Goal: Task Accomplishment & Management: Manage account settings

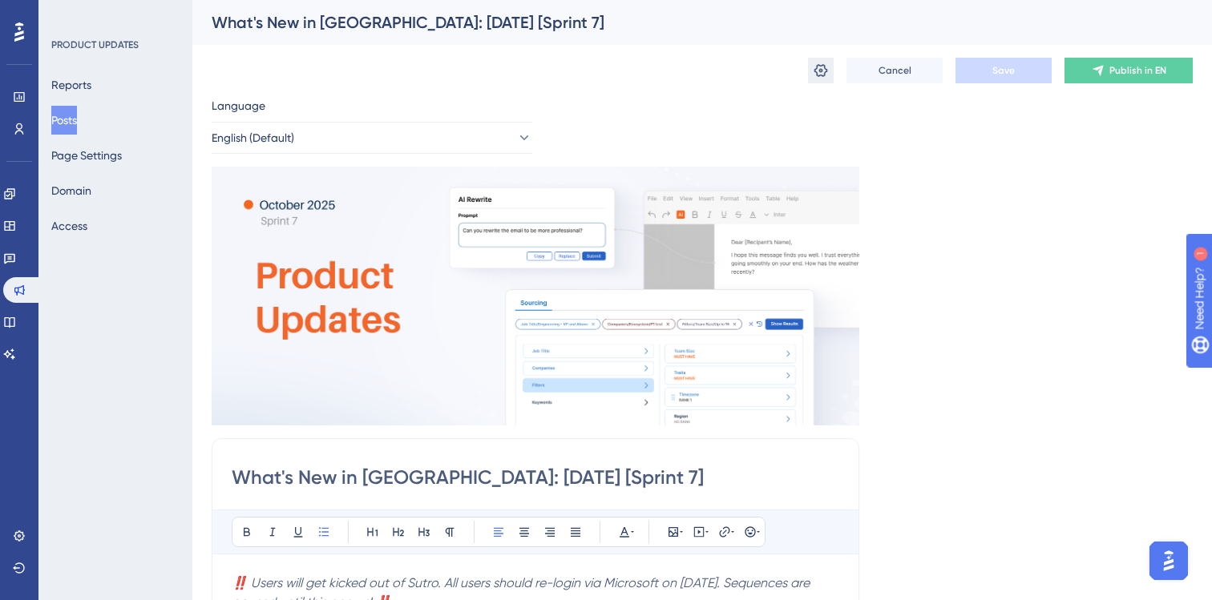
click at [814, 72] on icon at bounding box center [821, 71] width 16 height 16
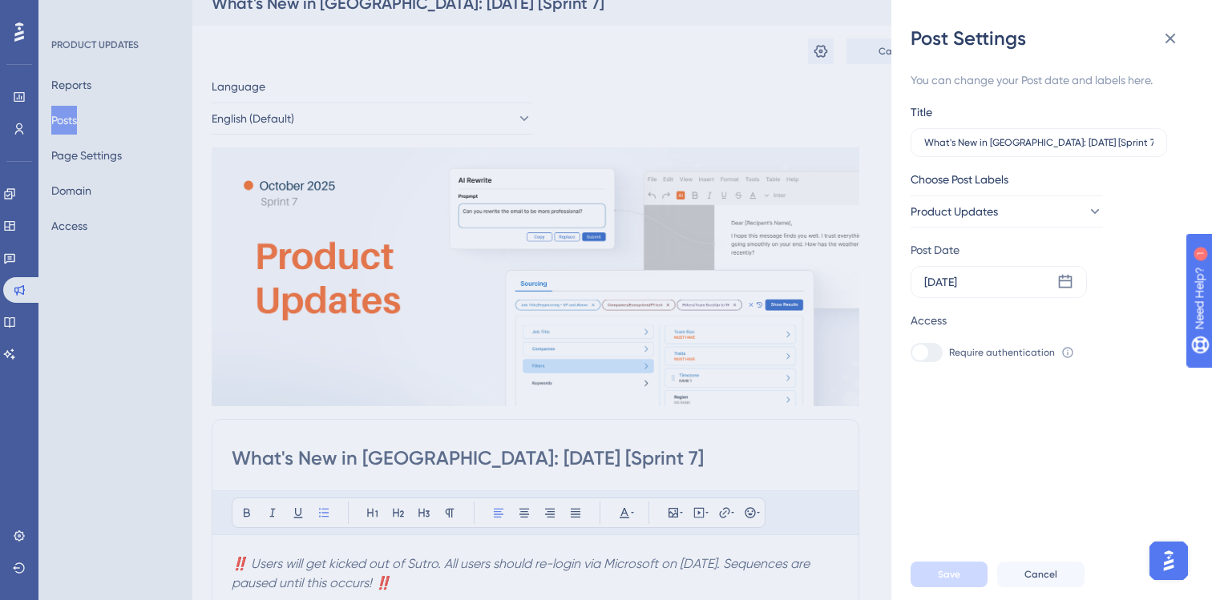
scroll to position [16, 0]
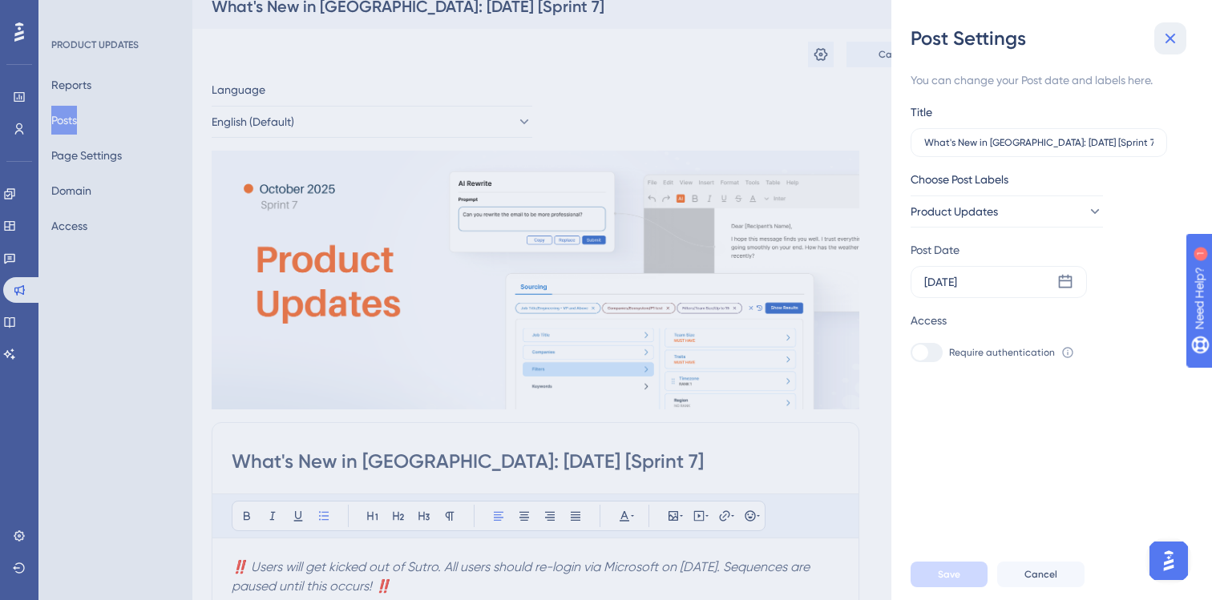
click at [1166, 38] on icon at bounding box center [1170, 38] width 19 height 19
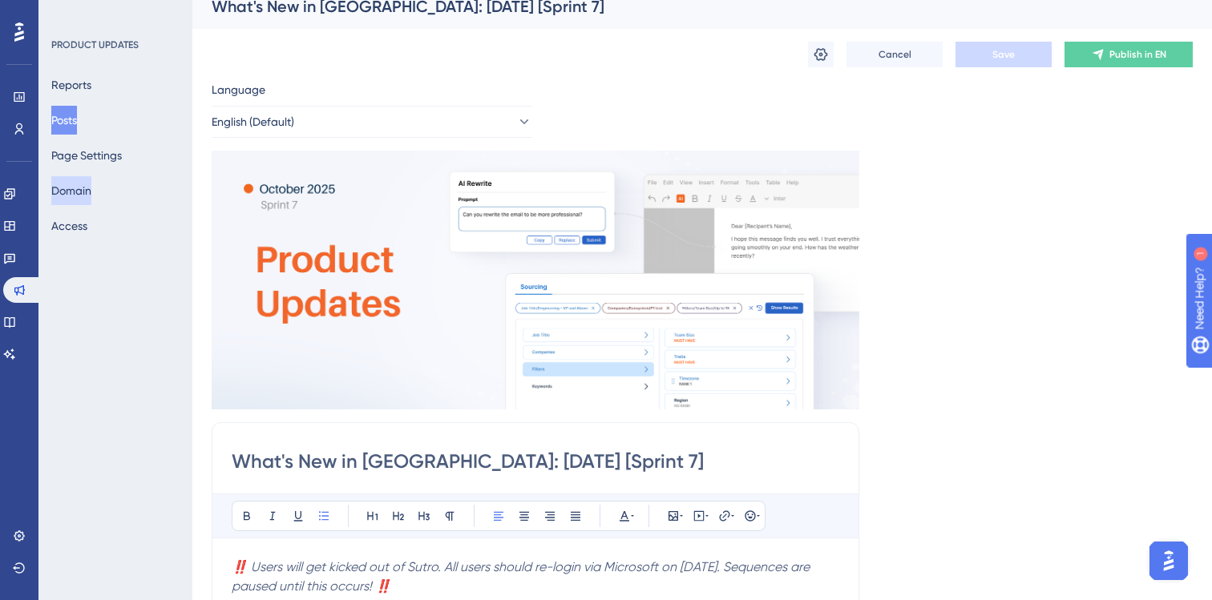
click at [91, 188] on button "Domain" at bounding box center [71, 190] width 40 height 29
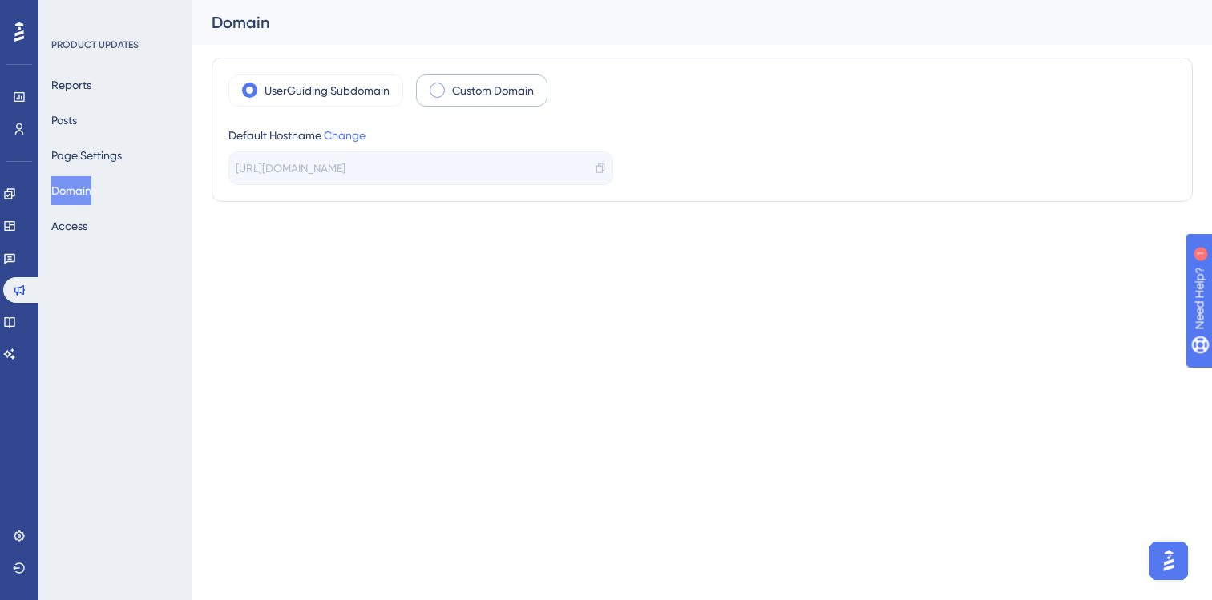
click at [442, 89] on span at bounding box center [437, 90] width 15 height 15
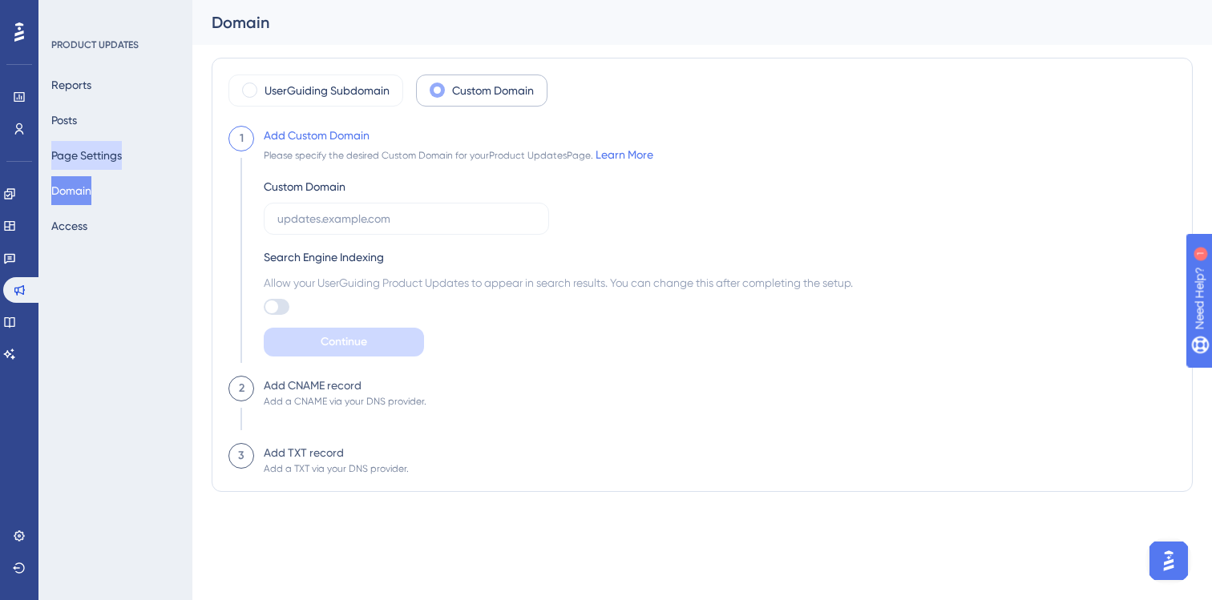
click at [120, 156] on button "Page Settings" at bounding box center [86, 155] width 71 height 29
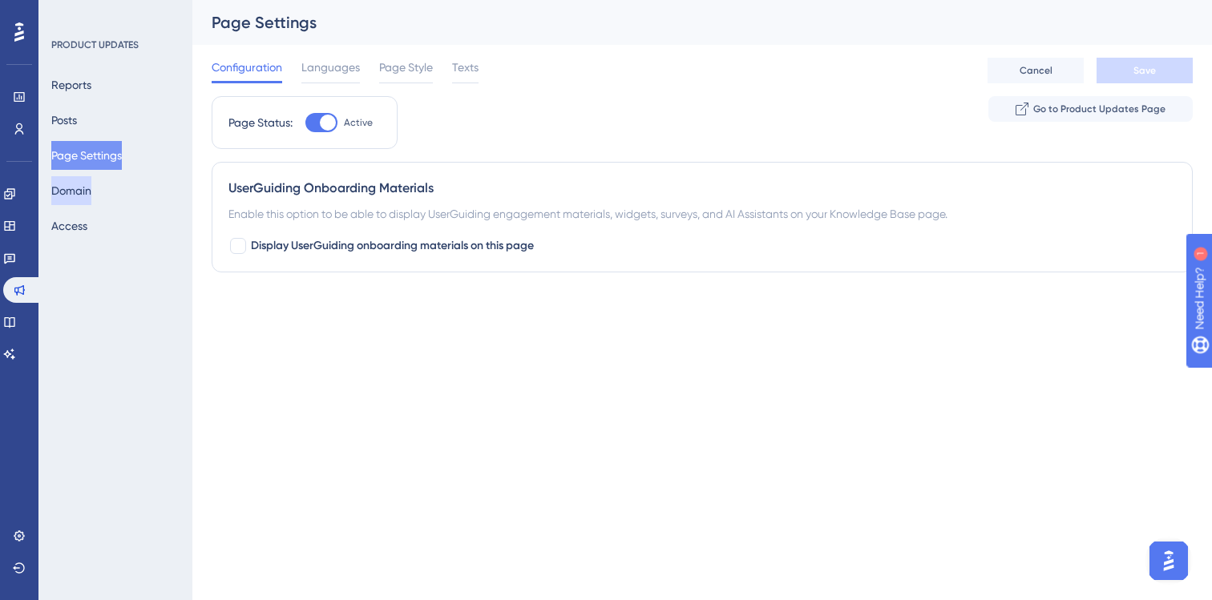
click at [78, 189] on button "Domain" at bounding box center [71, 190] width 40 height 29
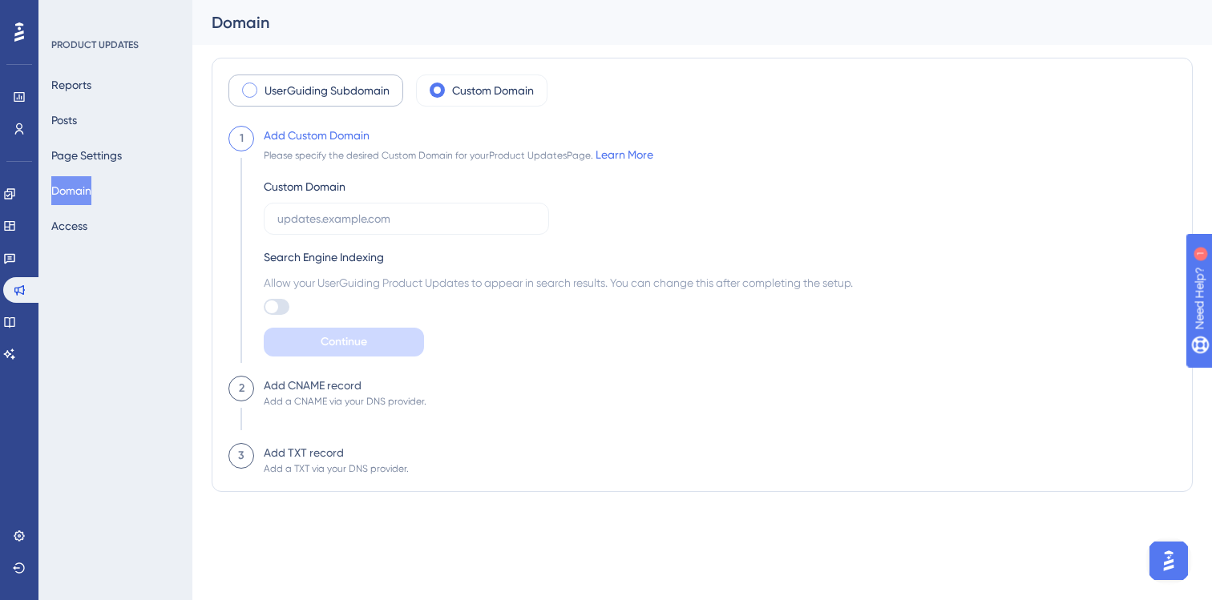
click at [275, 101] on div "UserGuiding Subdomain" at bounding box center [315, 91] width 175 height 32
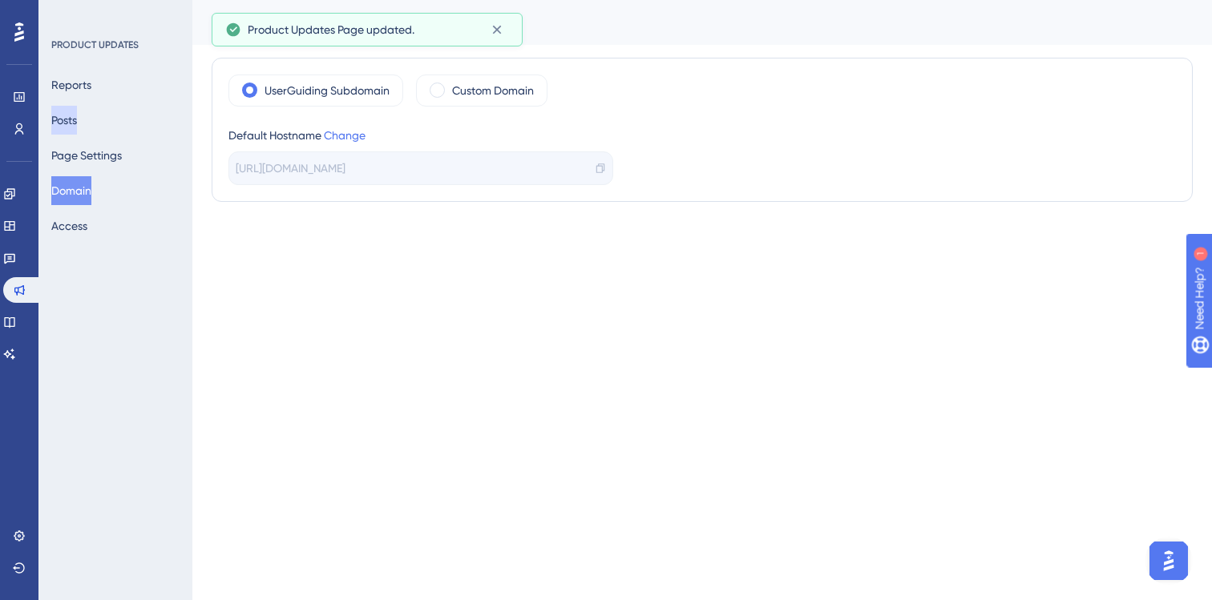
click at [77, 119] on button "Posts" at bounding box center [64, 120] width 26 height 29
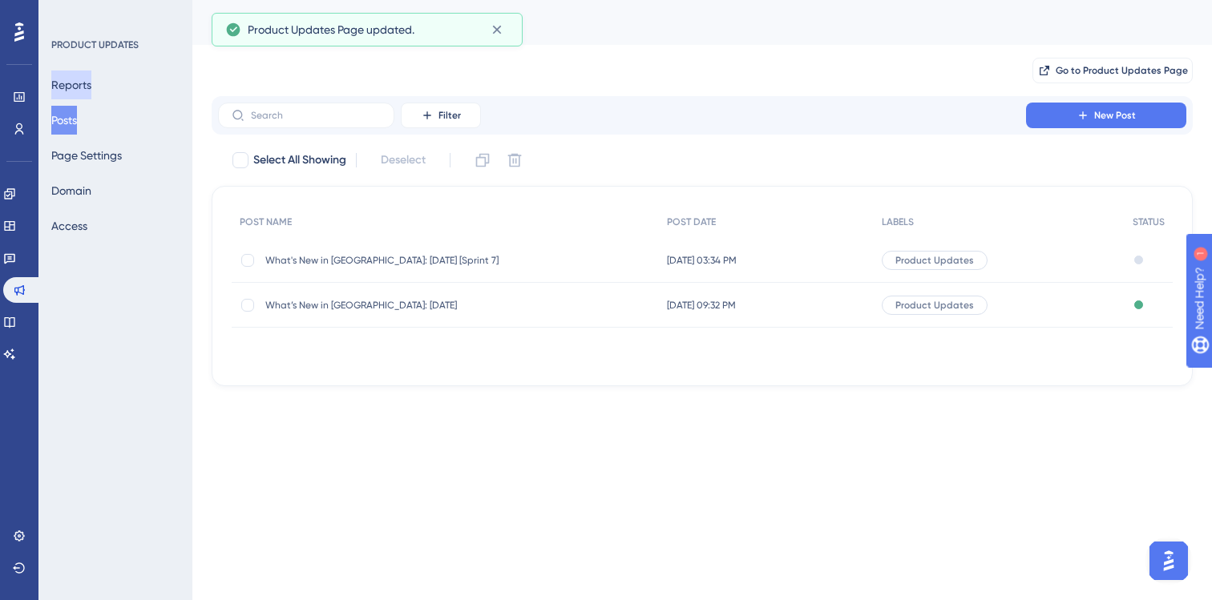
click at [91, 87] on button "Reports" at bounding box center [71, 85] width 40 height 29
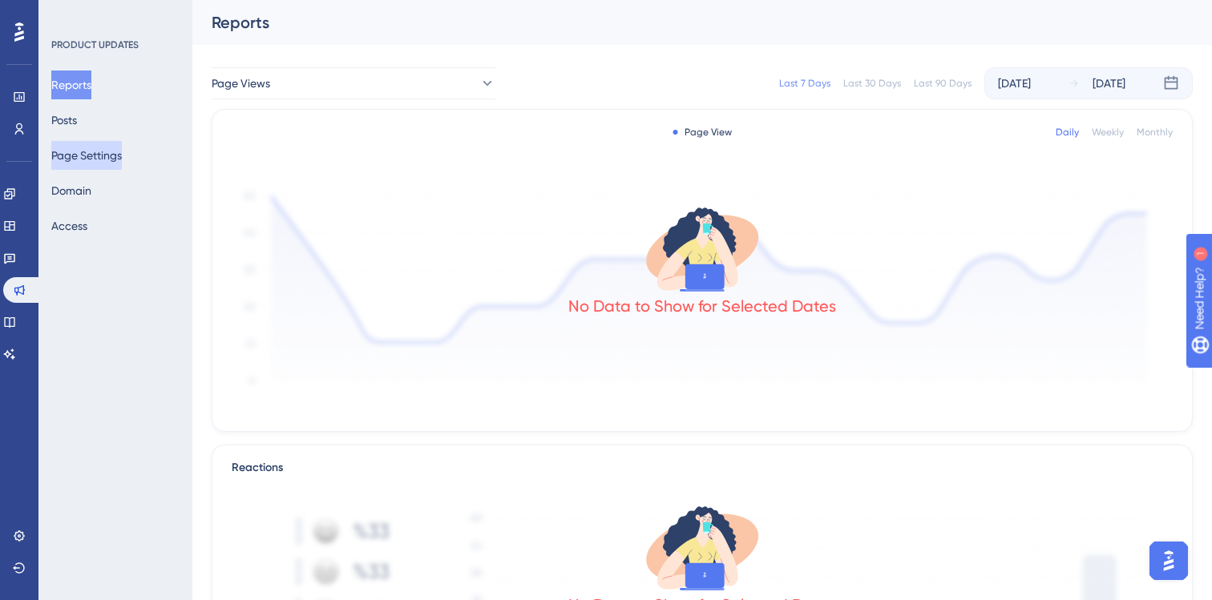
click at [78, 141] on button "Page Settings" at bounding box center [86, 155] width 71 height 29
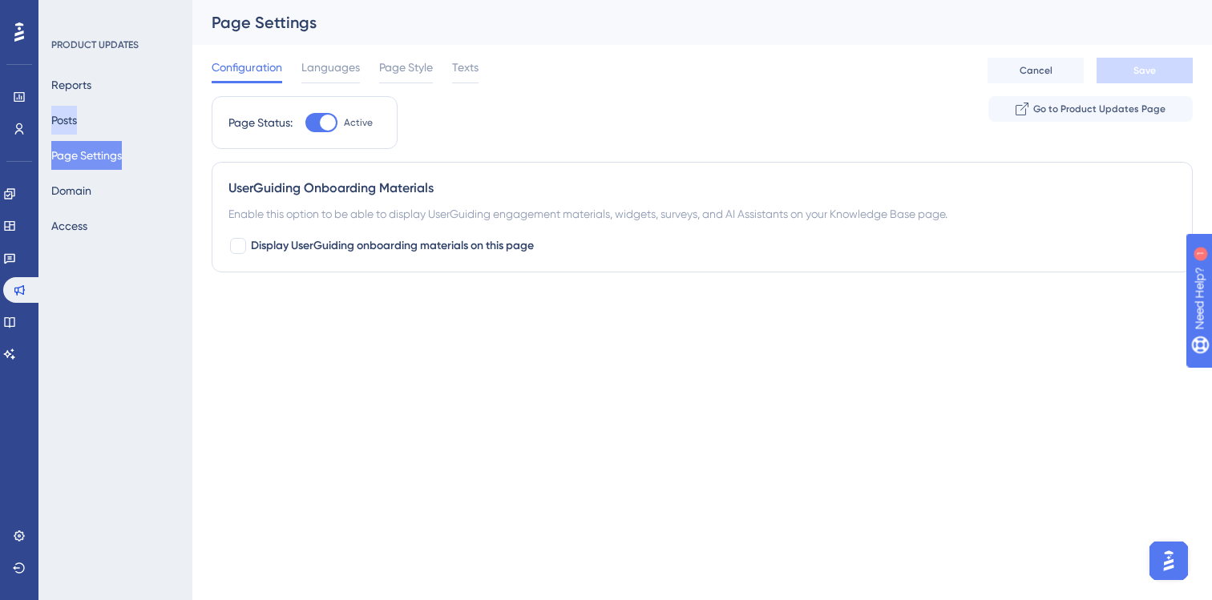
click at [77, 121] on button "Posts" at bounding box center [64, 120] width 26 height 29
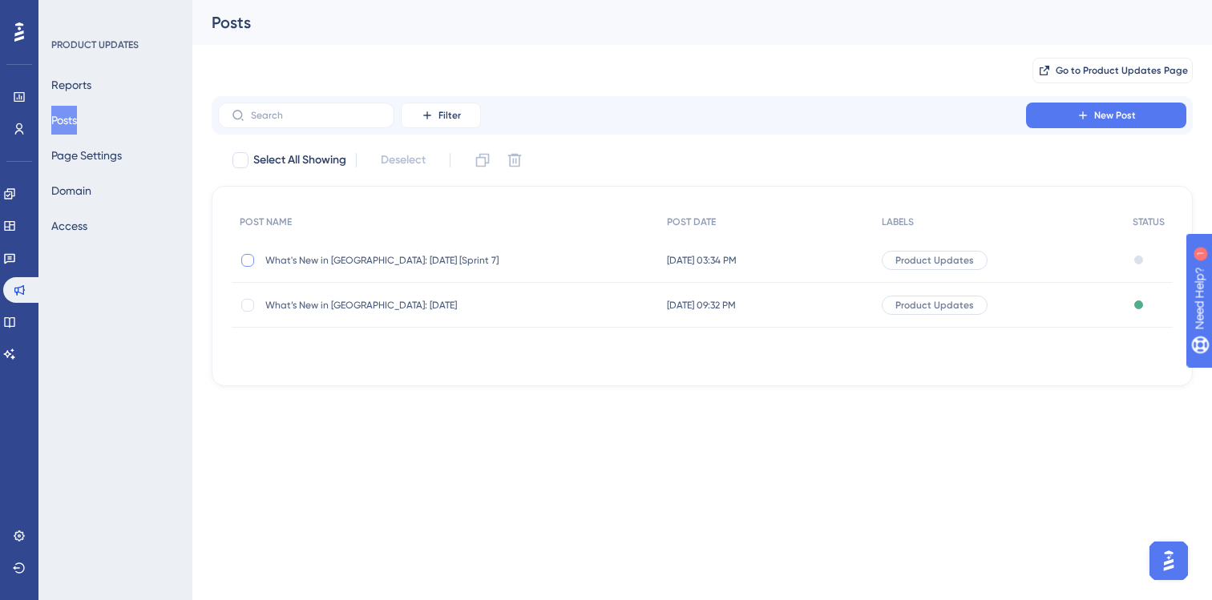
click at [248, 261] on div at bounding box center [247, 260] width 13 height 13
checkbox input "true"
click at [329, 265] on span "What's New in [GEOGRAPHIC_DATA]: [DATE] [Sprint 7]" at bounding box center [393, 260] width 256 height 13
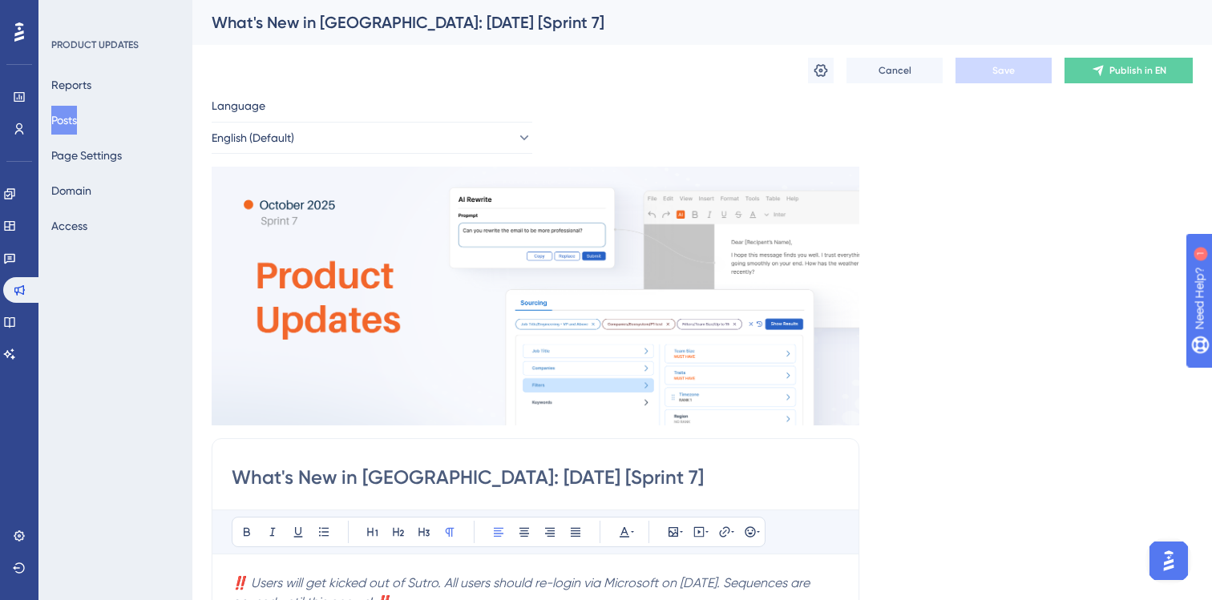
scroll to position [3023, 0]
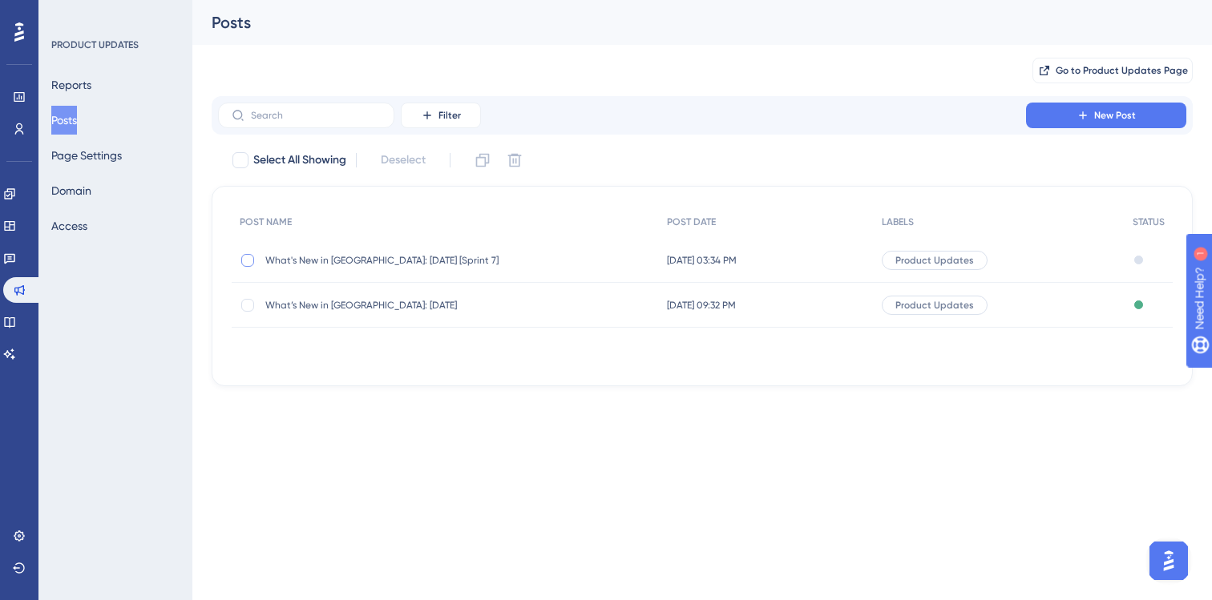
click at [246, 261] on div at bounding box center [247, 260] width 13 height 13
click at [1093, 70] on span "Go to Product Updates Page" at bounding box center [1122, 70] width 132 height 13
click at [247, 255] on icon at bounding box center [247, 260] width 6 height 13
checkbox input "false"
click at [316, 259] on span "What's New in [GEOGRAPHIC_DATA]: [DATE] [Sprint 7]" at bounding box center [393, 260] width 256 height 13
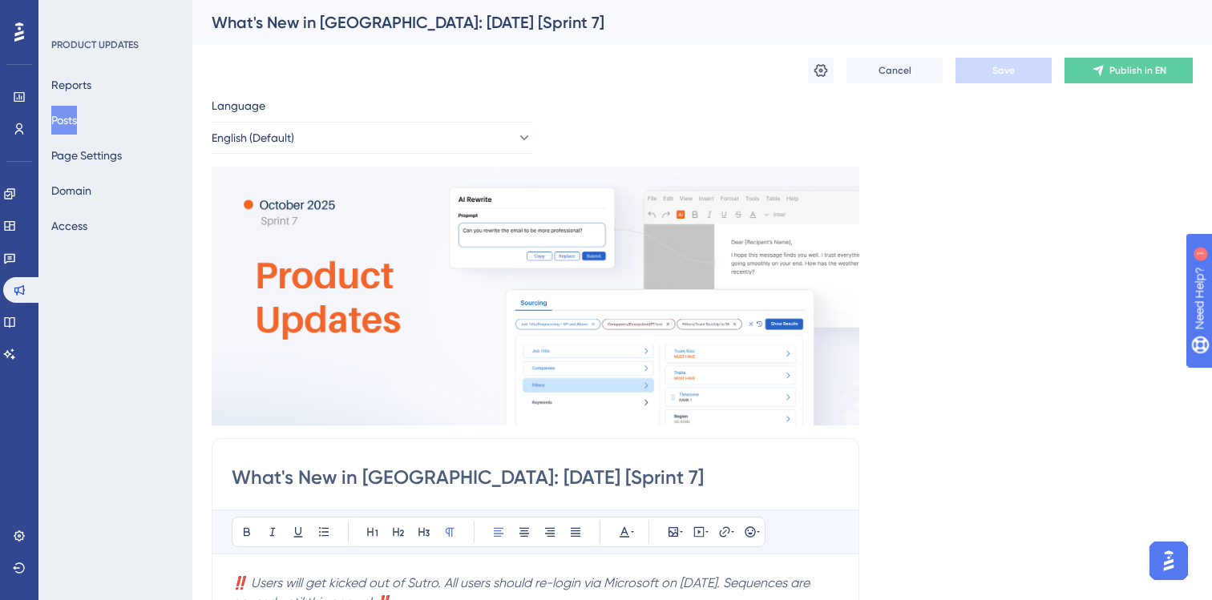
scroll to position [2845, 0]
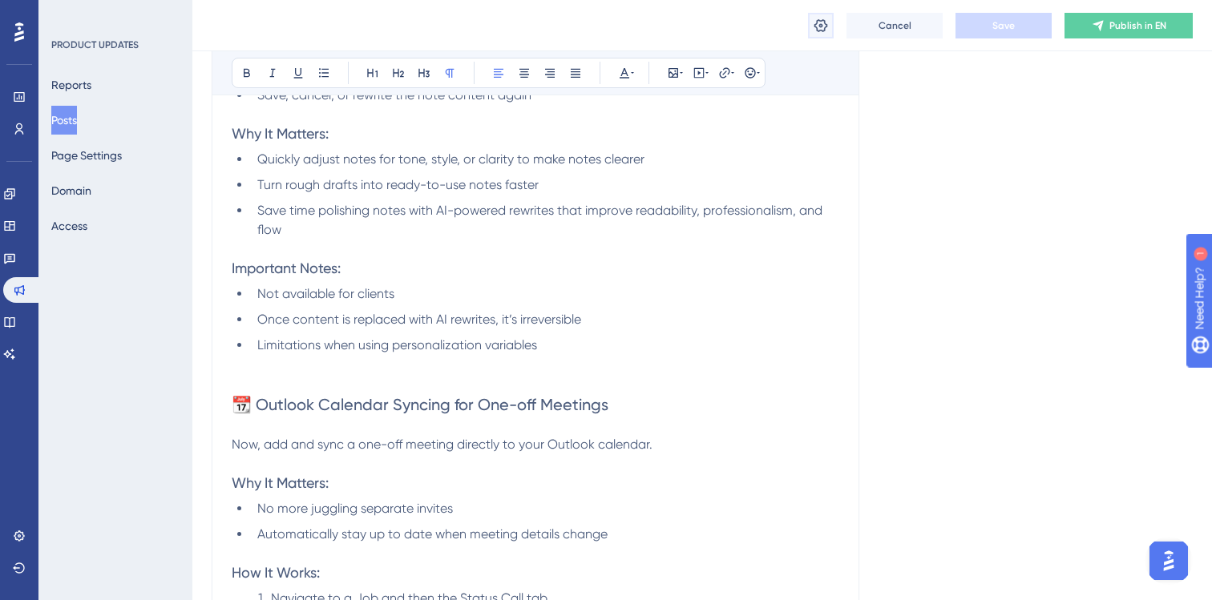
click at [825, 21] on icon at bounding box center [821, 26] width 16 height 16
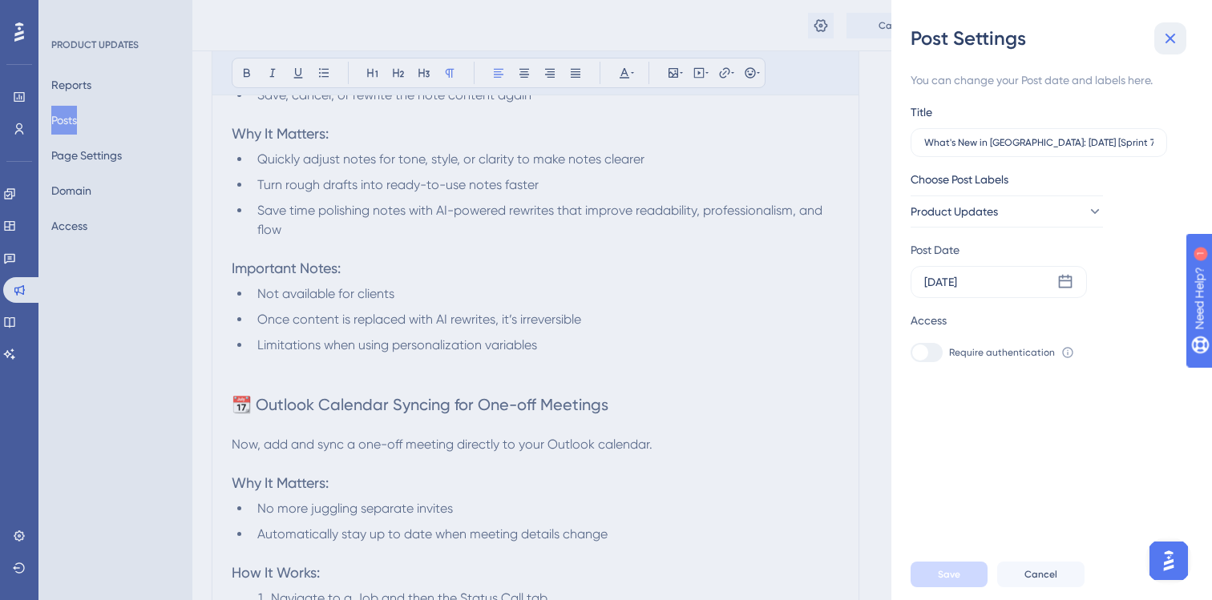
click at [1171, 39] on icon at bounding box center [1170, 39] width 10 height 10
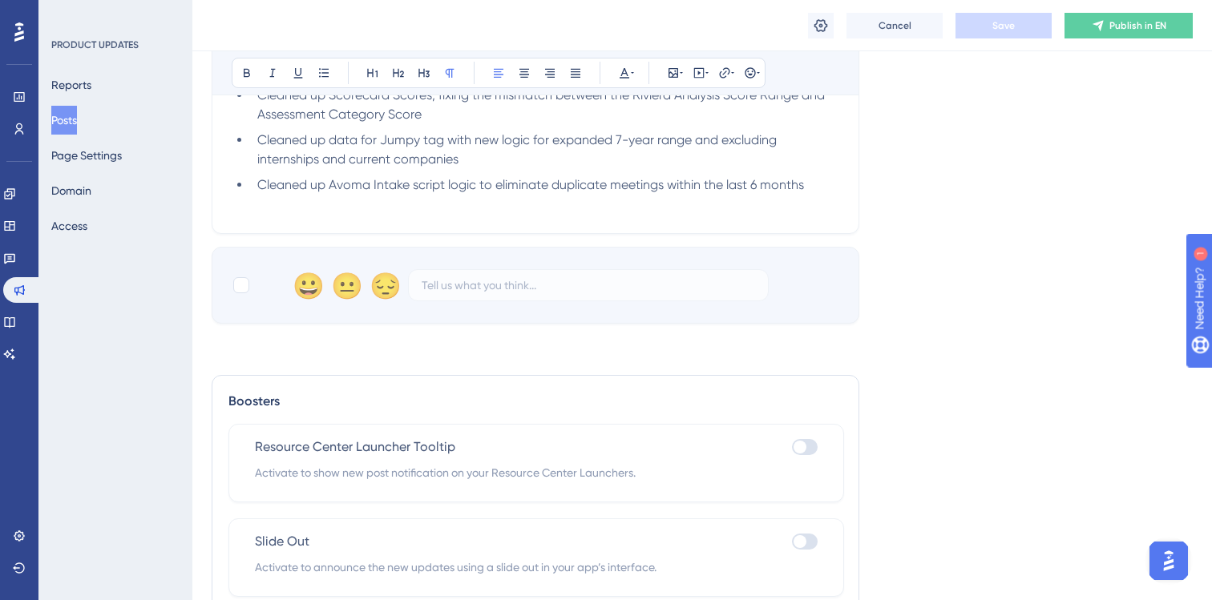
scroll to position [4630, 0]
